Goal: Transaction & Acquisition: Purchase product/service

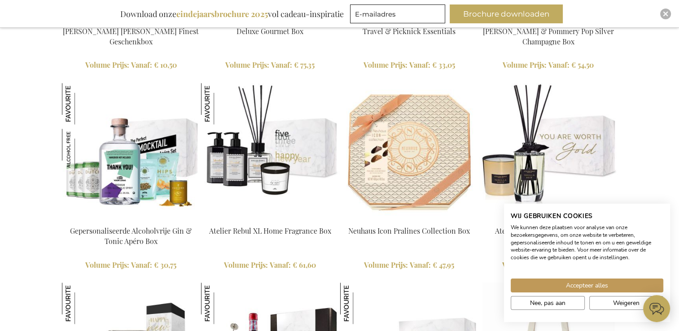
scroll to position [1450, 0]
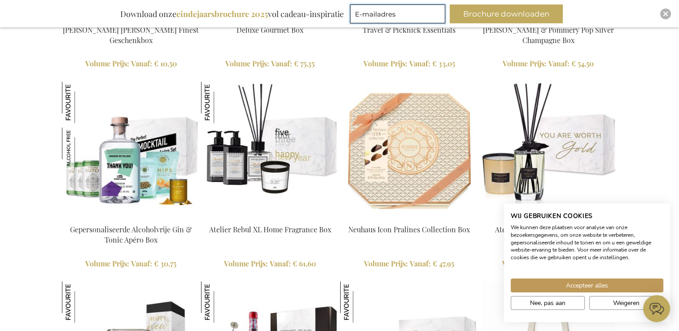
click at [377, 15] on input "E-mailadres" at bounding box center [397, 13] width 95 height 19
type input "[EMAIL_ADDRESS][DOMAIN_NAME]"
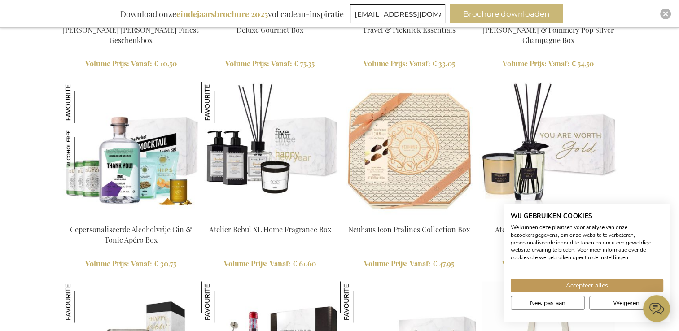
click at [500, 18] on button "Brochure downloaden" at bounding box center [506, 13] width 113 height 19
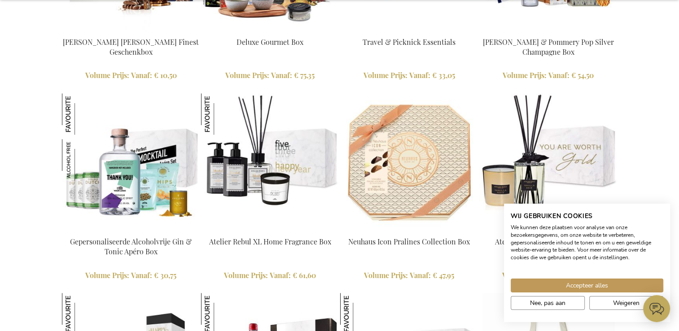
scroll to position [1422, 0]
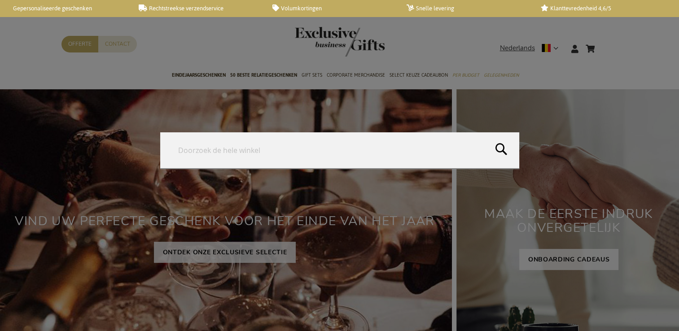
click at [607, 43] on form "Search Search" at bounding box center [606, 43] width 9 height 0
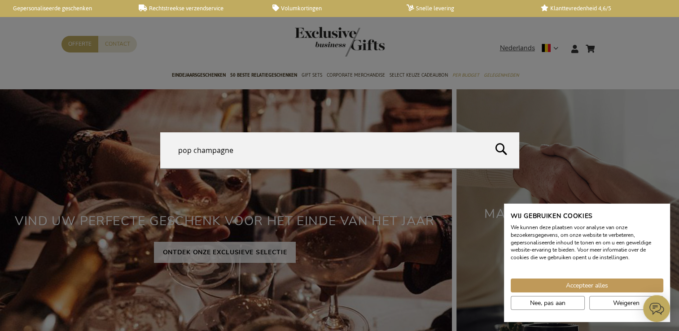
type input "pop champagnes"
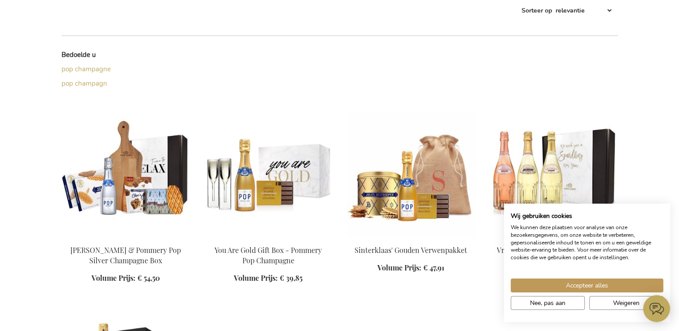
scroll to position [184, 0]
click at [266, 171] on img at bounding box center [268, 175] width 128 height 126
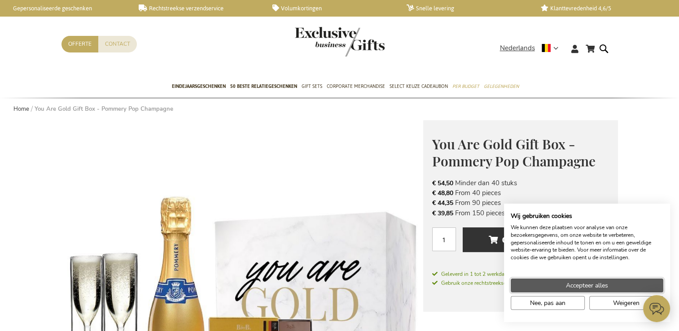
click at [599, 287] on span "Accepteer alles" at bounding box center [587, 285] width 42 height 9
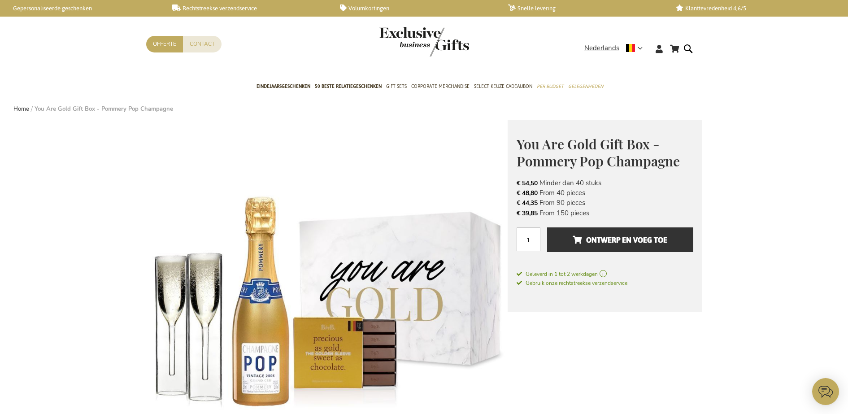
scroll to position [18, 0]
